Goal: Information Seeking & Learning: Check status

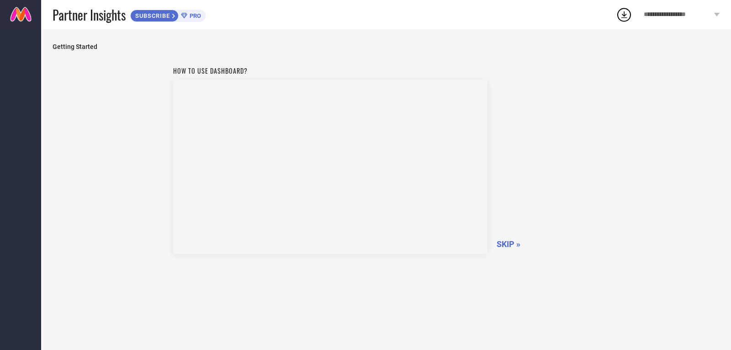
click at [520, 245] on span "SKIP »" at bounding box center [509, 244] width 24 height 10
click at [718, 10] on div "**********" at bounding box center [681, 14] width 99 height 29
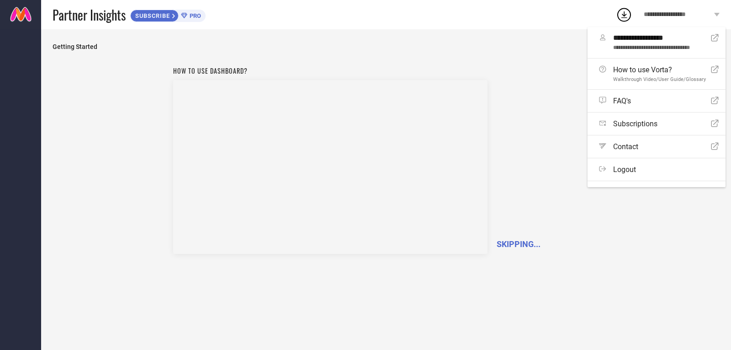
click at [717, 11] on div "**********" at bounding box center [681, 14] width 99 height 29
